Goal: Task Accomplishment & Management: Manage account settings

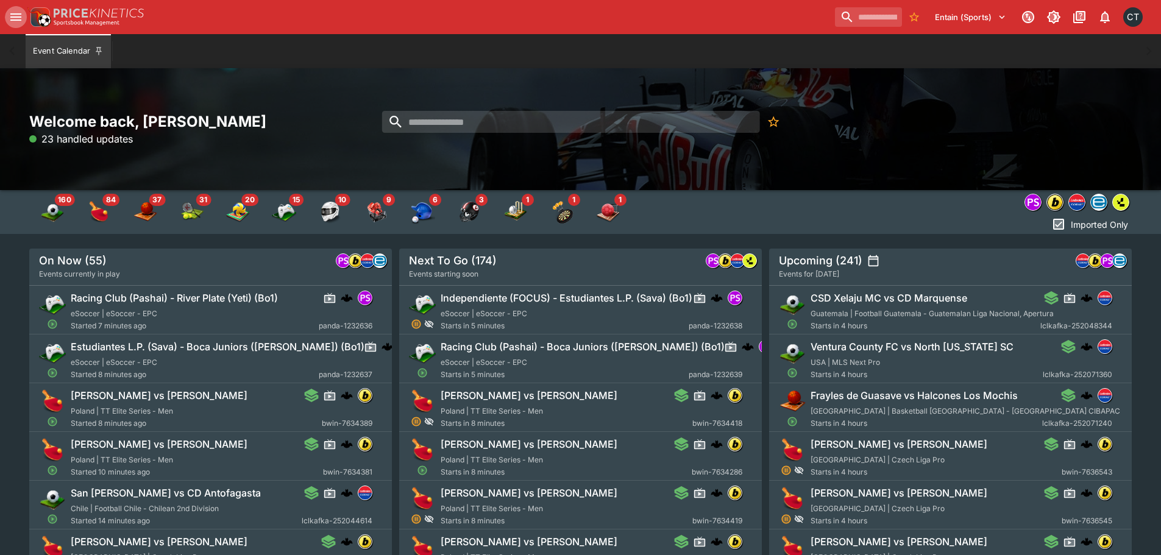
click at [7, 13] on button "open drawer" at bounding box center [16, 17] width 22 height 22
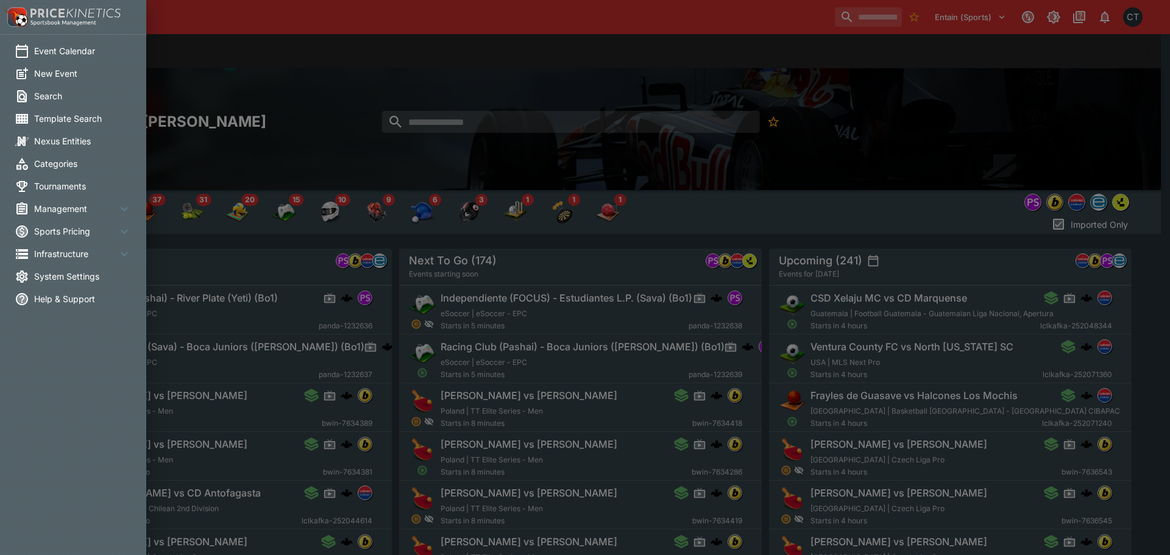
click at [73, 283] on li "System Settings" at bounding box center [73, 276] width 146 height 23
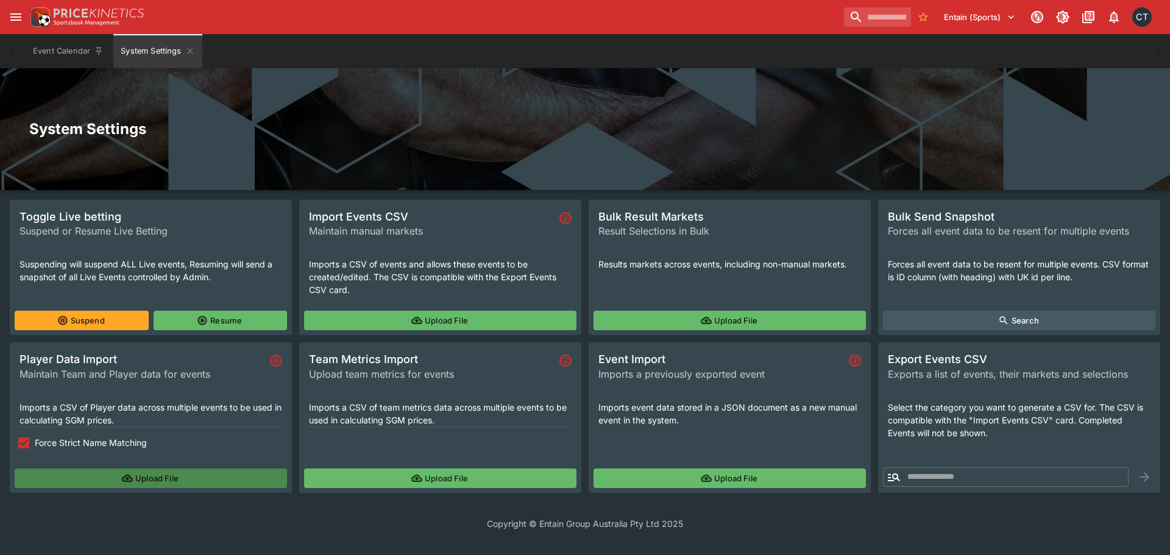
click at [163, 479] on button "Upload File" at bounding box center [151, 479] width 272 height 20
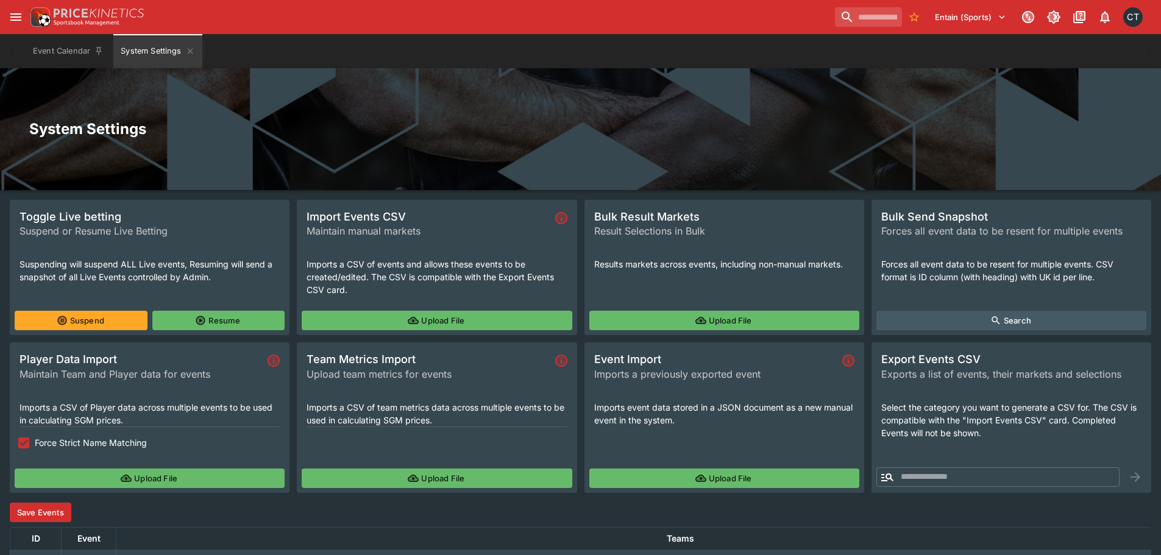
click at [32, 514] on button "Save Events" at bounding box center [41, 513] width 62 height 20
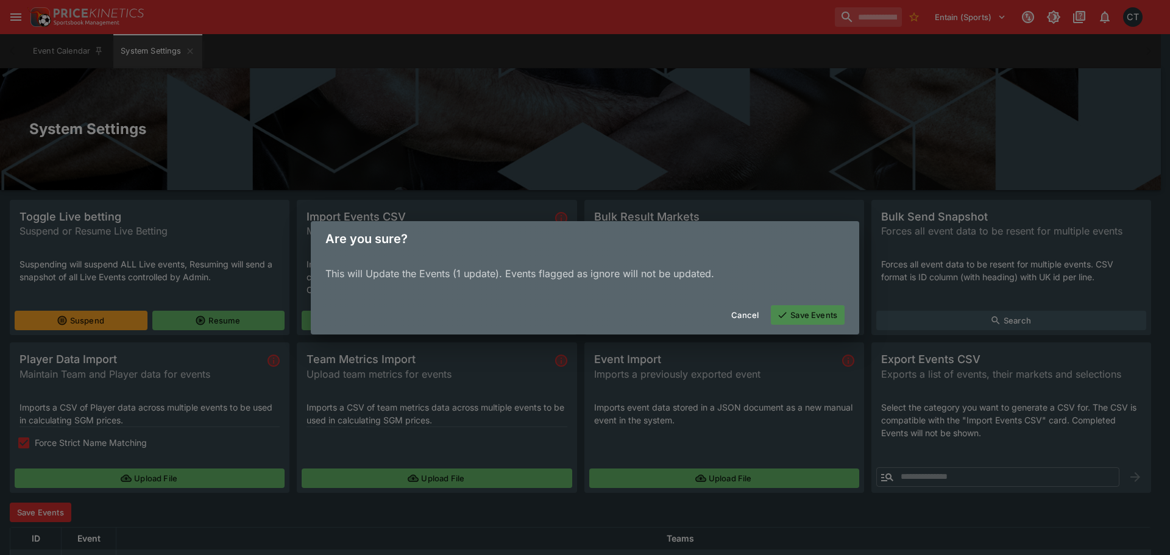
click at [787, 310] on icon "button" at bounding box center [782, 315] width 11 height 11
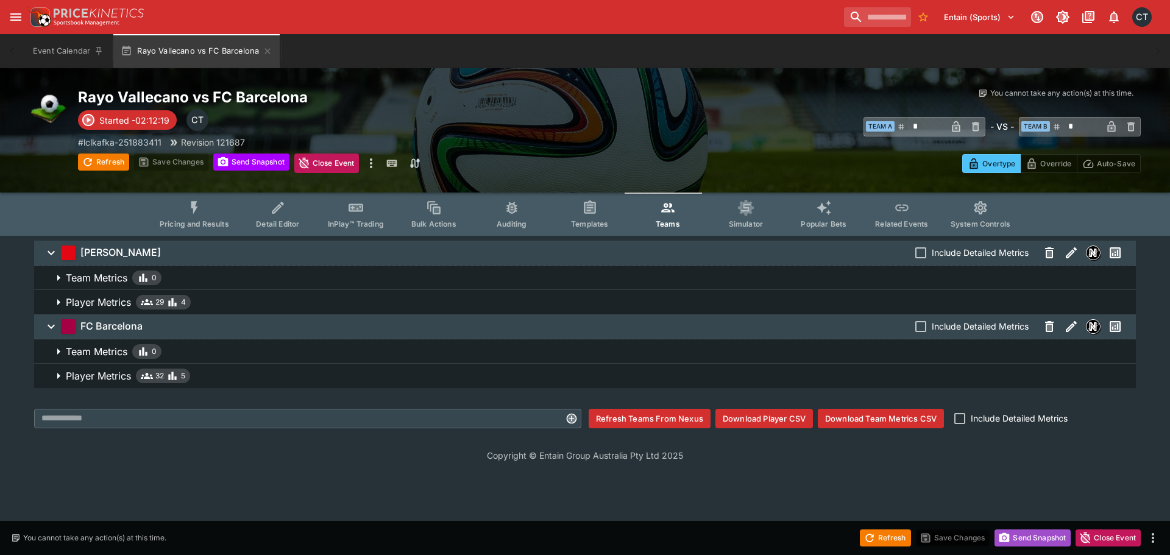
click at [1020, 539] on button "Send Snapshot" at bounding box center [1033, 538] width 76 height 17
click at [202, 210] on icon "Event type filters" at bounding box center [195, 208] width 16 height 16
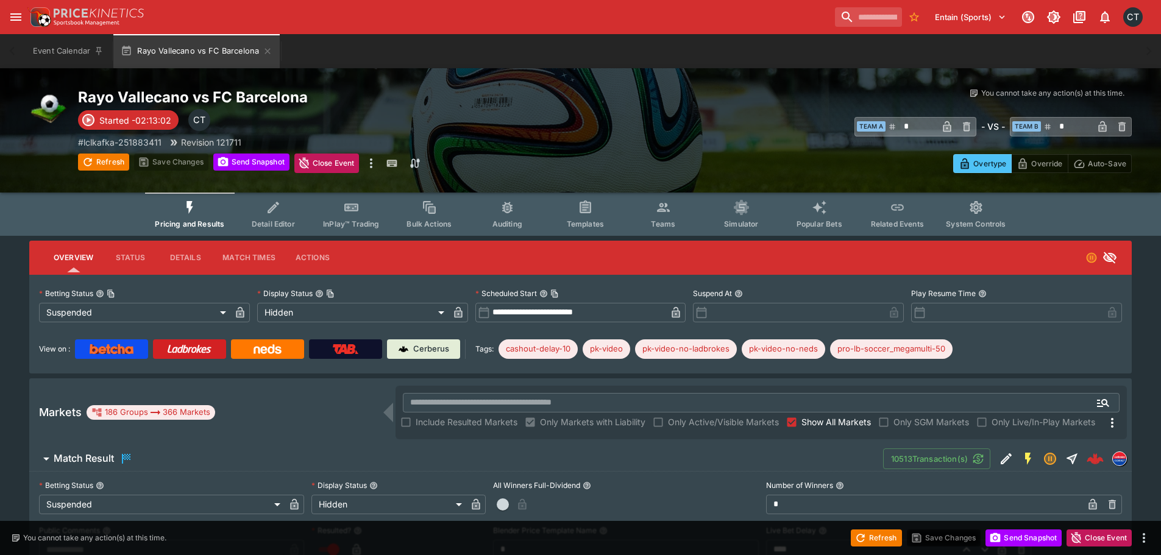
click at [850, 421] on span "Show All Markets" at bounding box center [836, 422] width 69 height 13
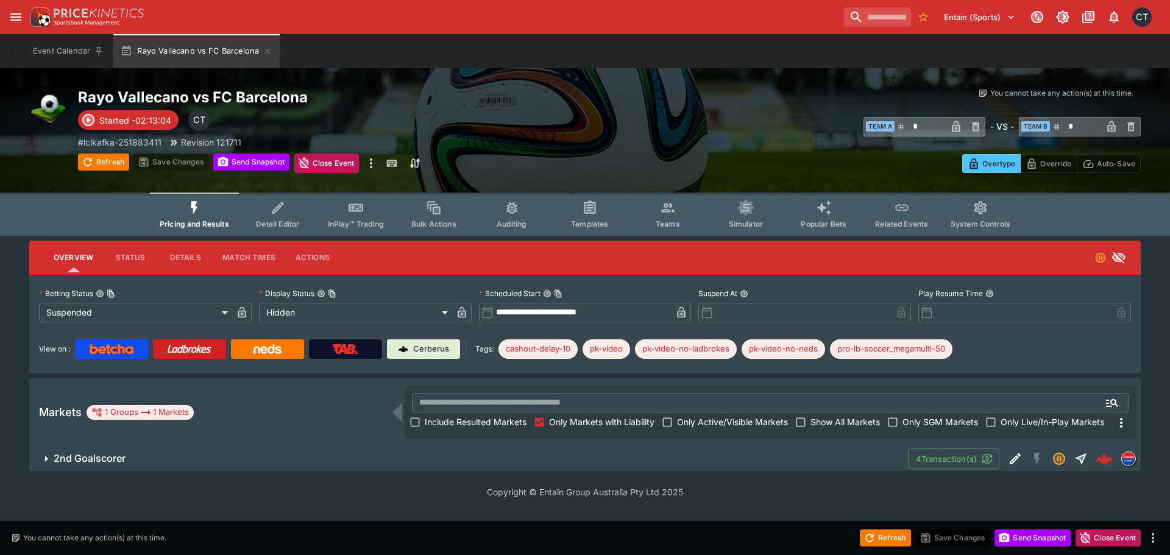
click at [752, 464] on span "2nd Goalscorer" at bounding box center [476, 458] width 845 height 13
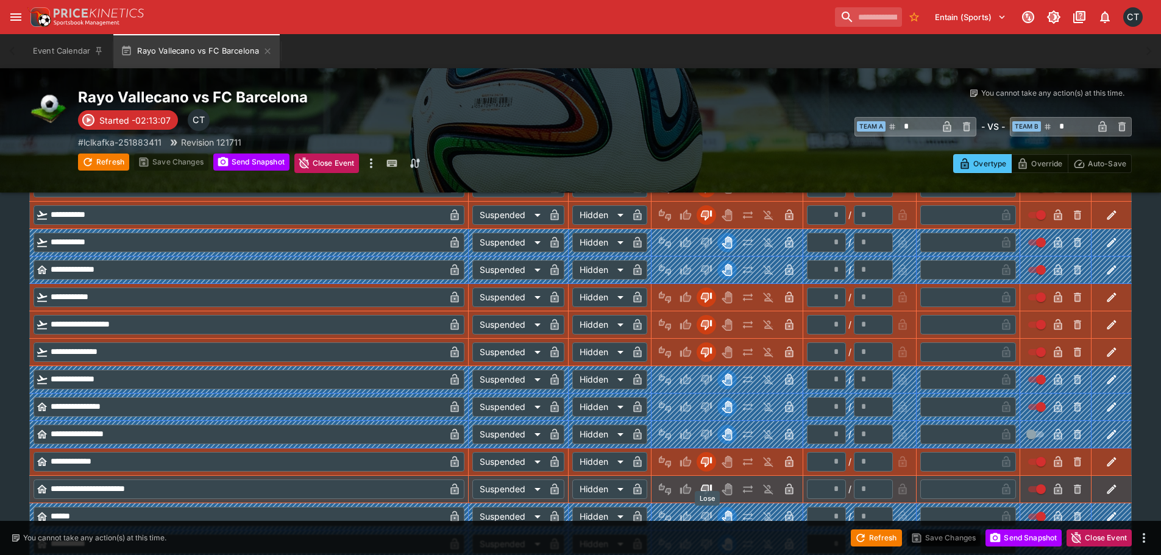
scroll to position [1637, 0]
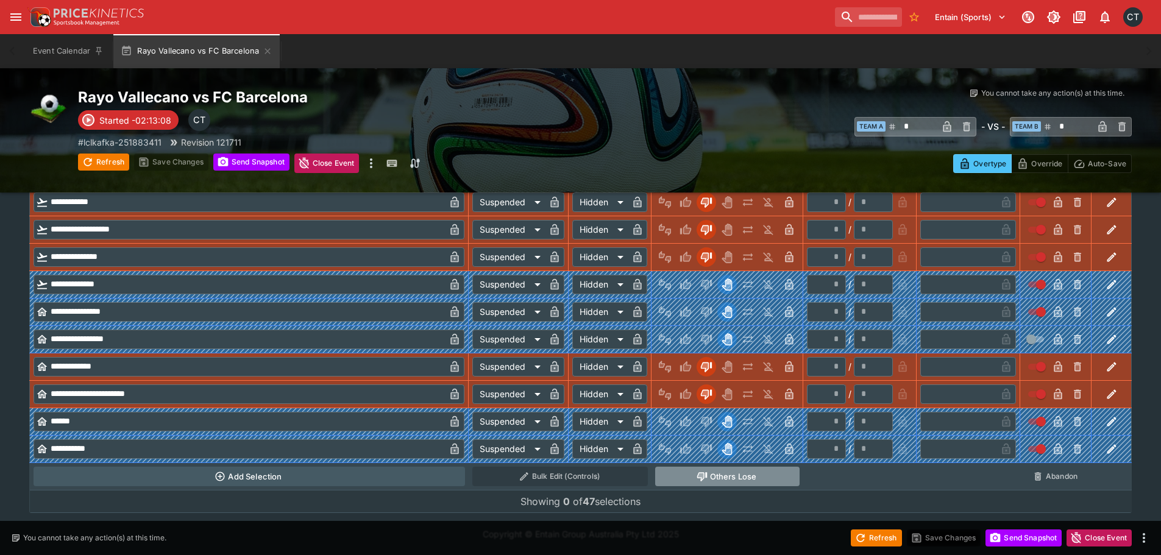
click at [710, 475] on button "Others Lose" at bounding box center [727, 477] width 144 height 20
type input "**********"
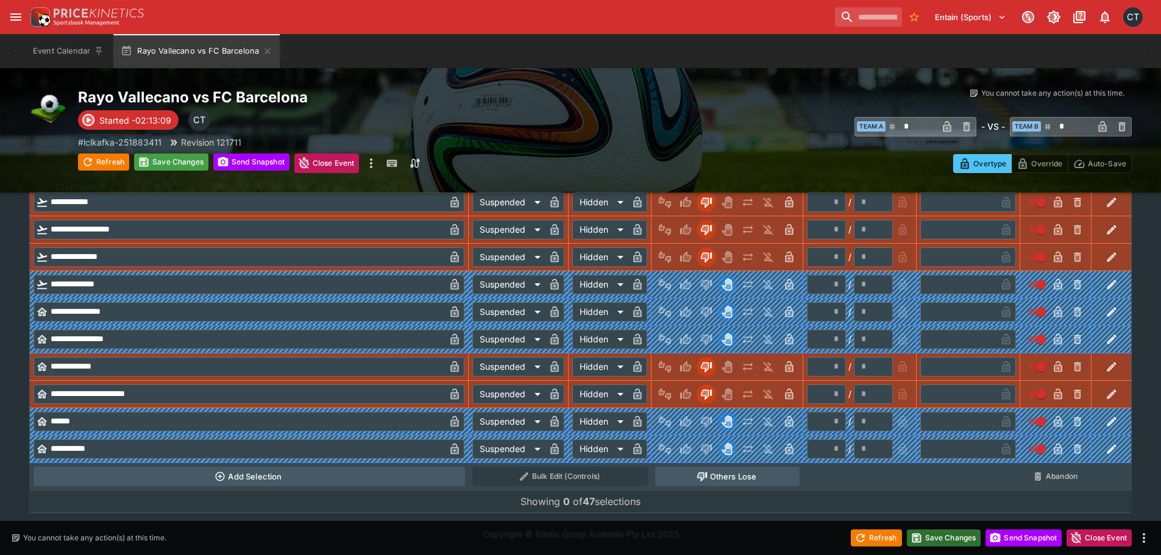
click at [942, 540] on button "Save Changes" at bounding box center [944, 538] width 74 height 17
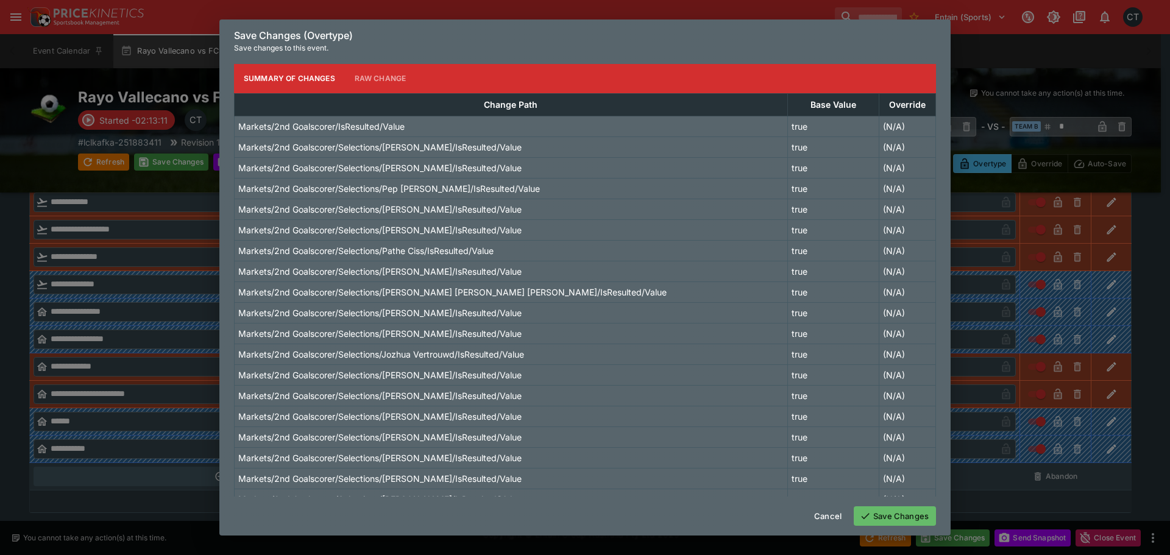
click at [880, 524] on button "Save Changes" at bounding box center [895, 517] width 82 height 20
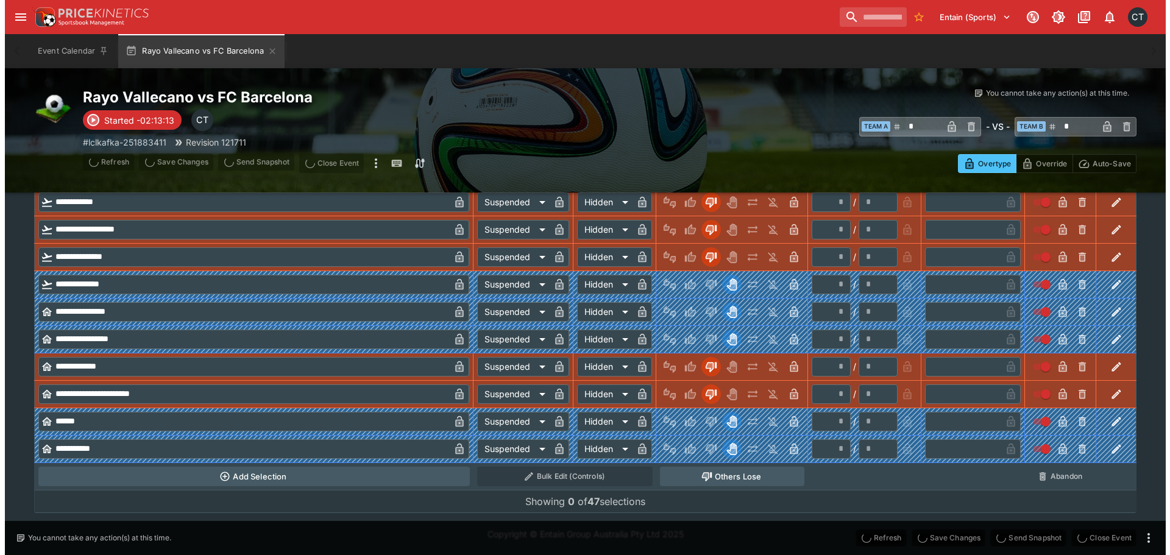
scroll to position [0, 0]
